Goal: Entertainment & Leisure: Browse casually

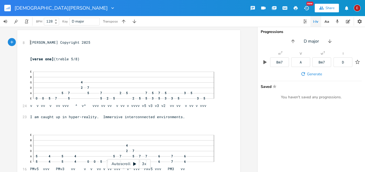
drag, startPoint x: 0, startPoint y: 0, endPoint x: 164, endPoint y: 39, distance: 168.5
click at [132, 162] on icon at bounding box center [134, 164] width 4 height 4
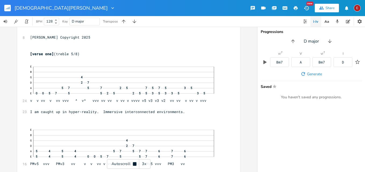
scroll to position [5, 0]
click at [132, 162] on icon at bounding box center [134, 164] width 4 height 4
click at [143, 164] on div "3x" at bounding box center [144, 165] width 10 height 10
click at [143, 164] on div "4x" at bounding box center [144, 165] width 10 height 10
click at [135, 164] on icon at bounding box center [134, 164] width 3 height 3
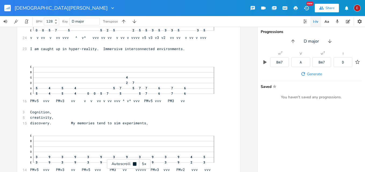
click at [135, 164] on icon at bounding box center [134, 164] width 3 height 3
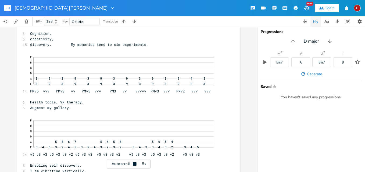
click at [135, 164] on icon at bounding box center [134, 164] width 3 height 3
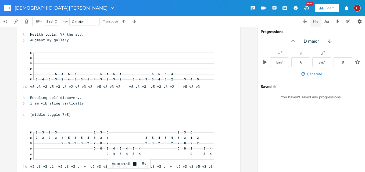
click at [135, 164] on icon at bounding box center [134, 164] width 3 height 3
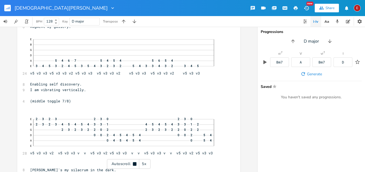
scroll to position [230, 0]
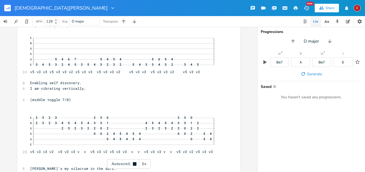
click at [135, 164] on icon at bounding box center [134, 164] width 3 height 3
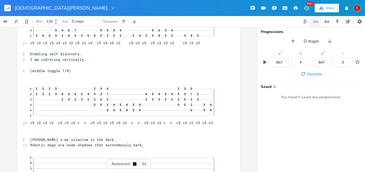
click at [135, 164] on icon at bounding box center [134, 164] width 3 height 3
click at [134, 163] on icon at bounding box center [134, 164] width 4 height 4
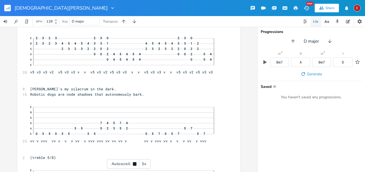
click at [134, 163] on icon at bounding box center [134, 164] width 4 height 4
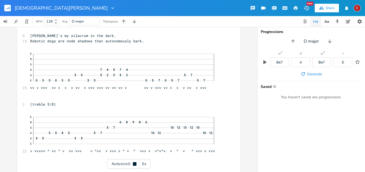
scroll to position [364, 0]
click at [134, 163] on icon at bounding box center [134, 164] width 4 height 4
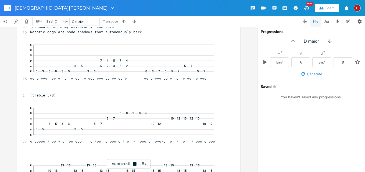
click at [134, 163] on icon at bounding box center [134, 164] width 4 height 4
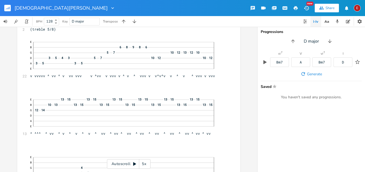
scroll to position [413, 0]
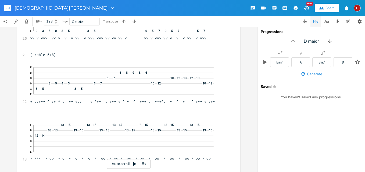
click at [135, 163] on icon at bounding box center [134, 164] width 4 height 4
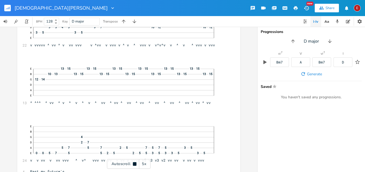
scroll to position [470, 0]
click at [135, 163] on icon at bounding box center [134, 164] width 3 height 3
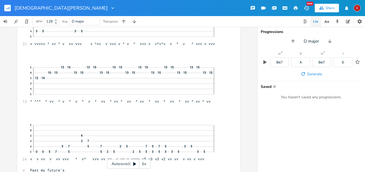
click at [135, 163] on icon at bounding box center [134, 164] width 4 height 4
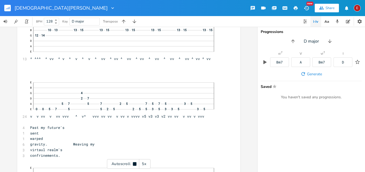
click at [135, 163] on icon at bounding box center [134, 164] width 3 height 3
click at [135, 163] on icon at bounding box center [134, 164] width 4 height 4
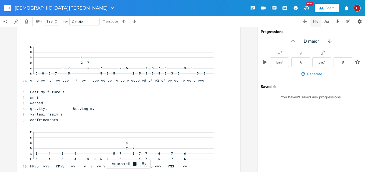
click at [135, 163] on icon at bounding box center [134, 164] width 3 height 3
click at [135, 163] on icon at bounding box center [134, 164] width 4 height 4
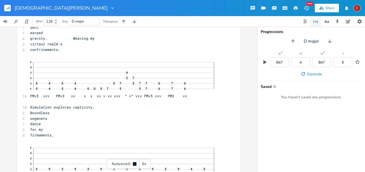
scroll to position [620, 0]
click at [135, 163] on icon at bounding box center [134, 164] width 3 height 3
click at [135, 163] on icon at bounding box center [134, 164] width 4 height 4
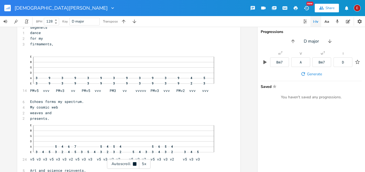
click at [135, 163] on icon at bounding box center [134, 164] width 3 height 3
click at [135, 163] on icon at bounding box center [134, 164] width 4 height 4
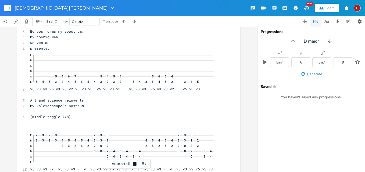
click at [135, 163] on icon at bounding box center [134, 164] width 3 height 3
click at [134, 164] on icon at bounding box center [134, 164] width 3 height 3
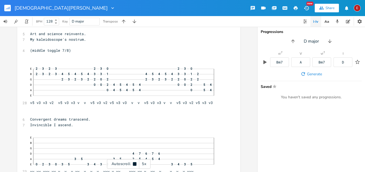
click at [134, 164] on icon at bounding box center [134, 164] width 3 height 3
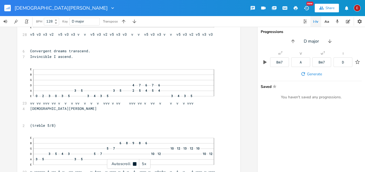
scroll to position [918, 0]
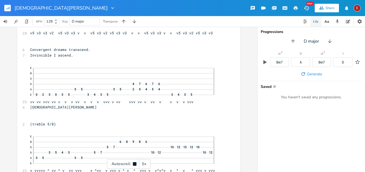
click at [134, 164] on icon at bounding box center [134, 164] width 3 height 3
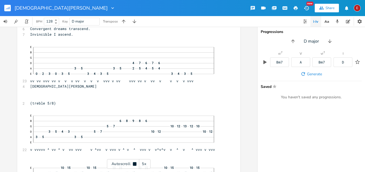
scroll to position [940, 0]
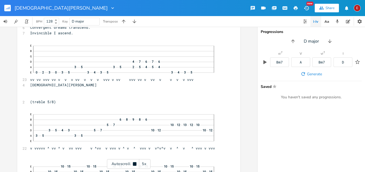
click at [134, 164] on icon at bounding box center [134, 164] width 3 height 3
click at [135, 164] on icon at bounding box center [134, 164] width 3 height 3
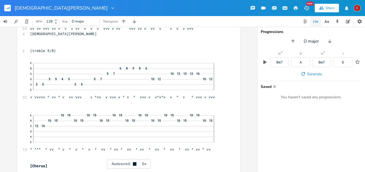
scroll to position [992, 0]
click at [135, 164] on icon at bounding box center [134, 164] width 3 height 3
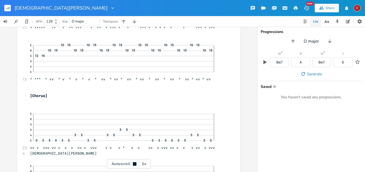
click at [135, 164] on icon at bounding box center [134, 164] width 3 height 3
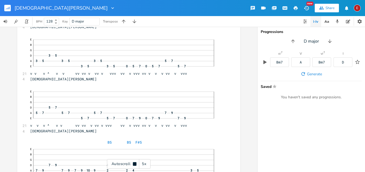
scroll to position [1190, 0]
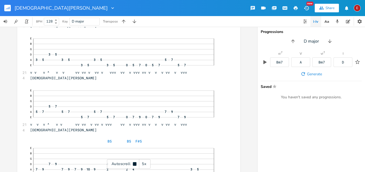
click at [135, 164] on icon at bounding box center [134, 164] width 3 height 3
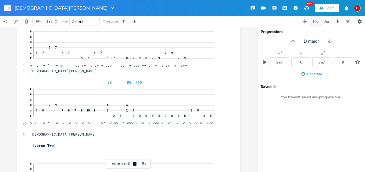
click at [135, 164] on icon at bounding box center [134, 164] width 3 height 3
